Goal: Information Seeking & Learning: Learn about a topic

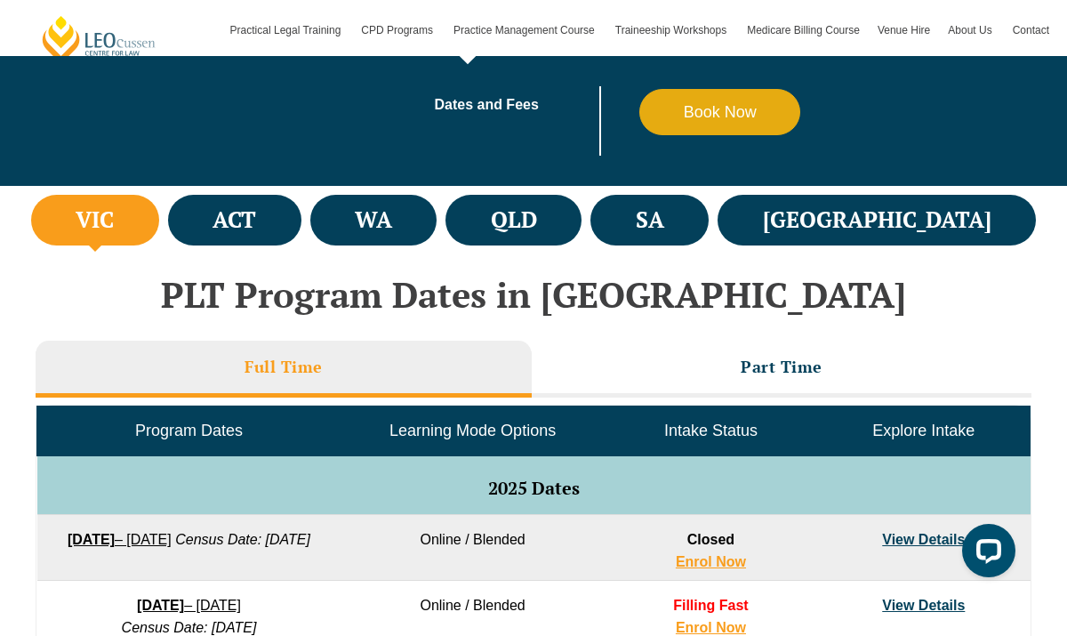
scroll to position [847, 0]
